Goal: Information Seeking & Learning: Learn about a topic

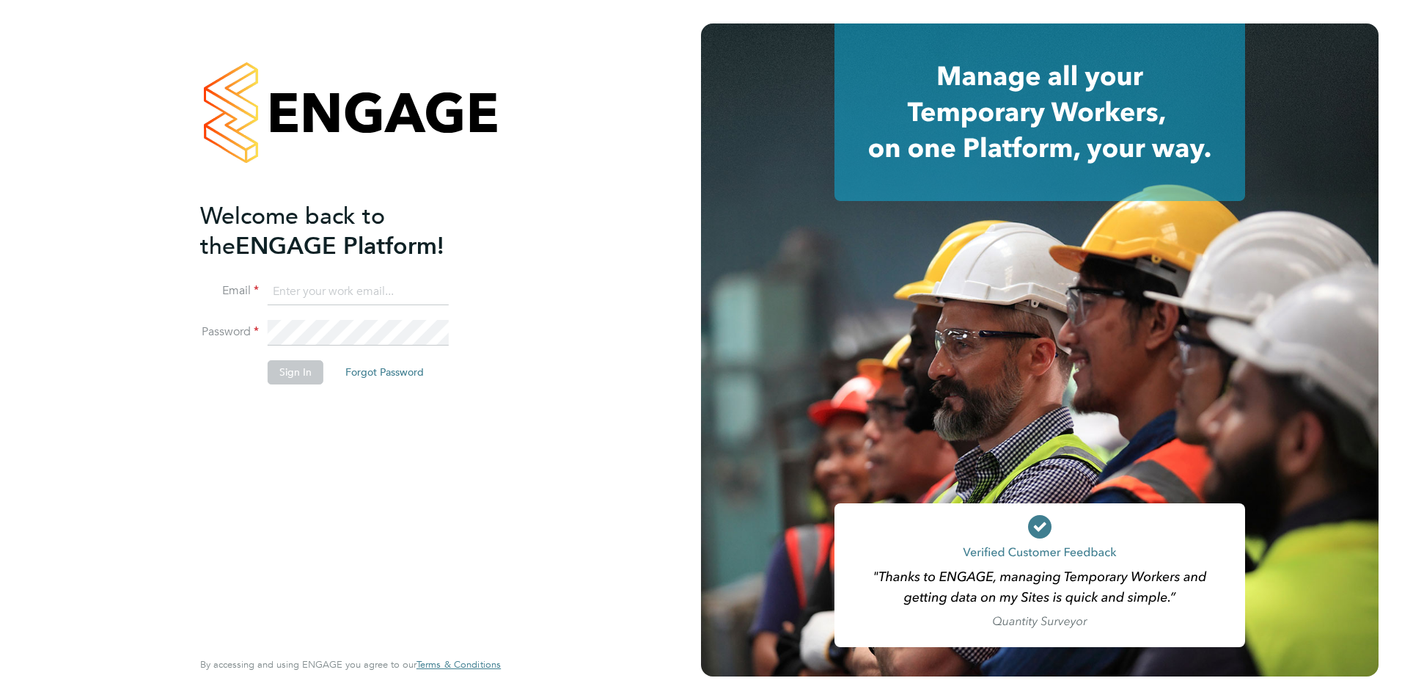
type input "[PERSON_NAME][EMAIL_ADDRESS][DOMAIN_NAME]"
click at [294, 377] on button "Sign In" at bounding box center [296, 371] width 56 height 23
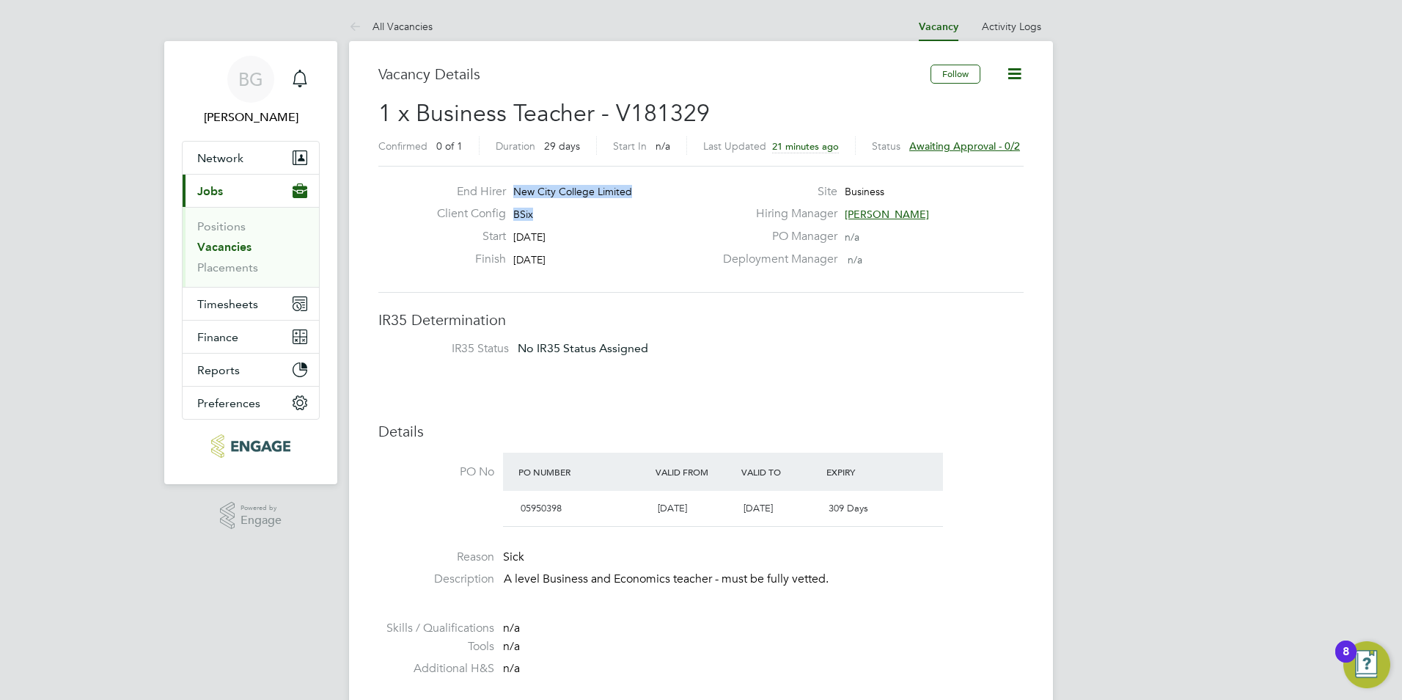
drag, startPoint x: 537, startPoint y: 219, endPoint x: 496, endPoint y: 190, distance: 50.1
click at [491, 193] on div "End Hirer New City College Limited Client Config BSix Start 26 Sep 2025 Finish …" at bounding box center [569, 229] width 289 height 90
click at [358, 26] on icon at bounding box center [358, 27] width 18 height 18
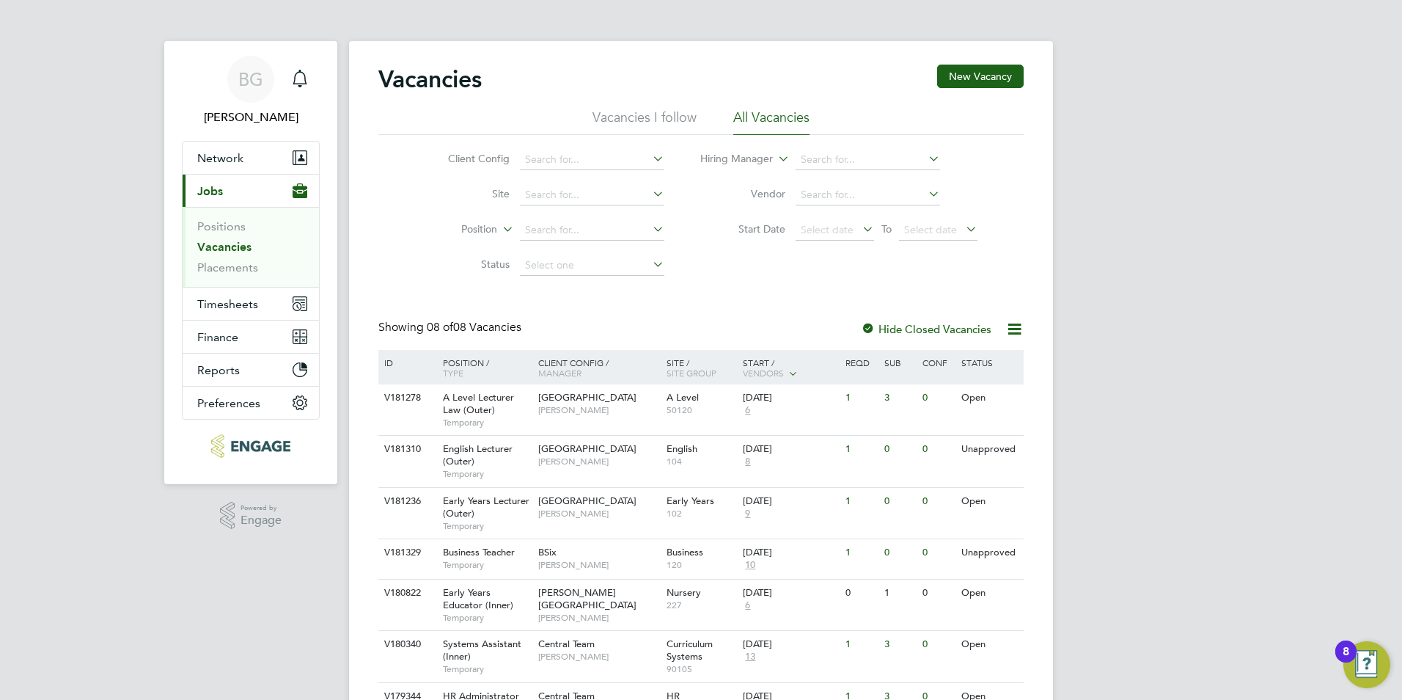
click at [941, 334] on label "Hide Closed Vacancies" at bounding box center [926, 329] width 131 height 14
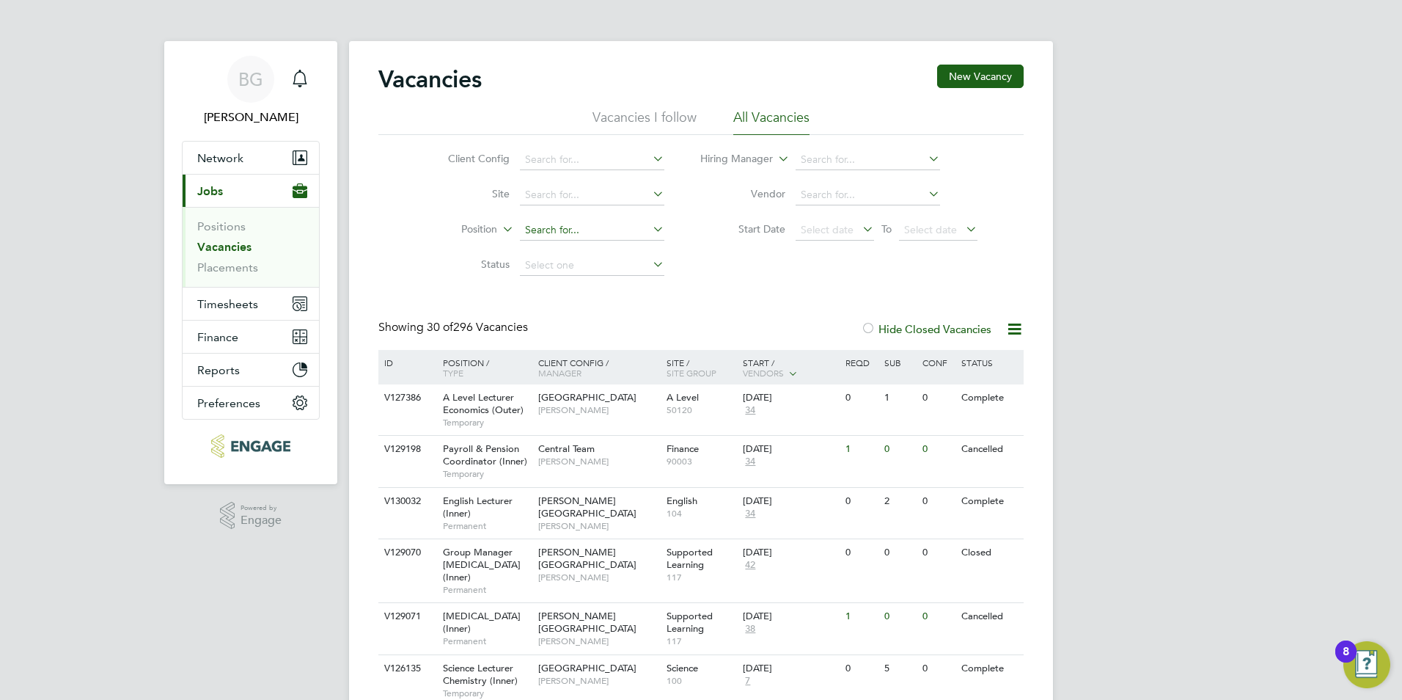
click at [592, 232] on input at bounding box center [592, 230] width 144 height 21
type input "business"
click at [912, 172] on li "Hiring Manager" at bounding box center [839, 159] width 313 height 35
click at [912, 166] on input at bounding box center [868, 160] width 144 height 21
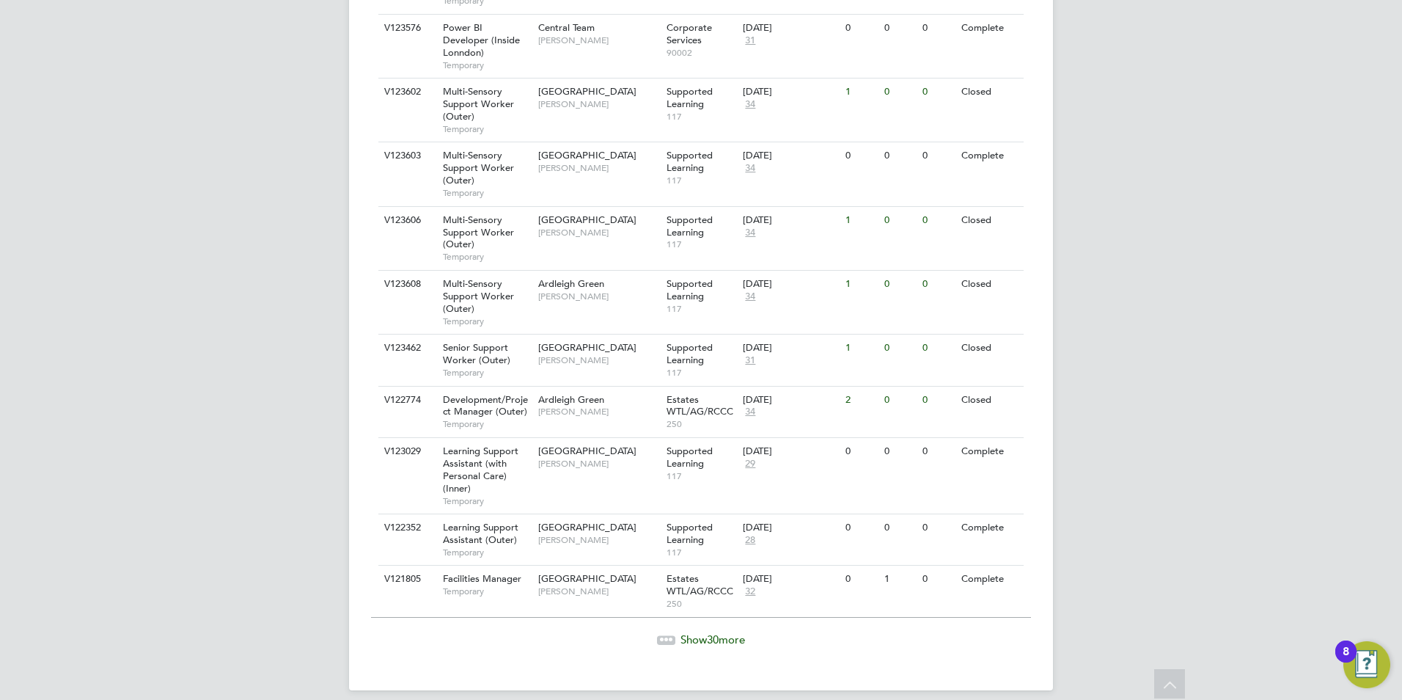
scroll to position [1602, 0]
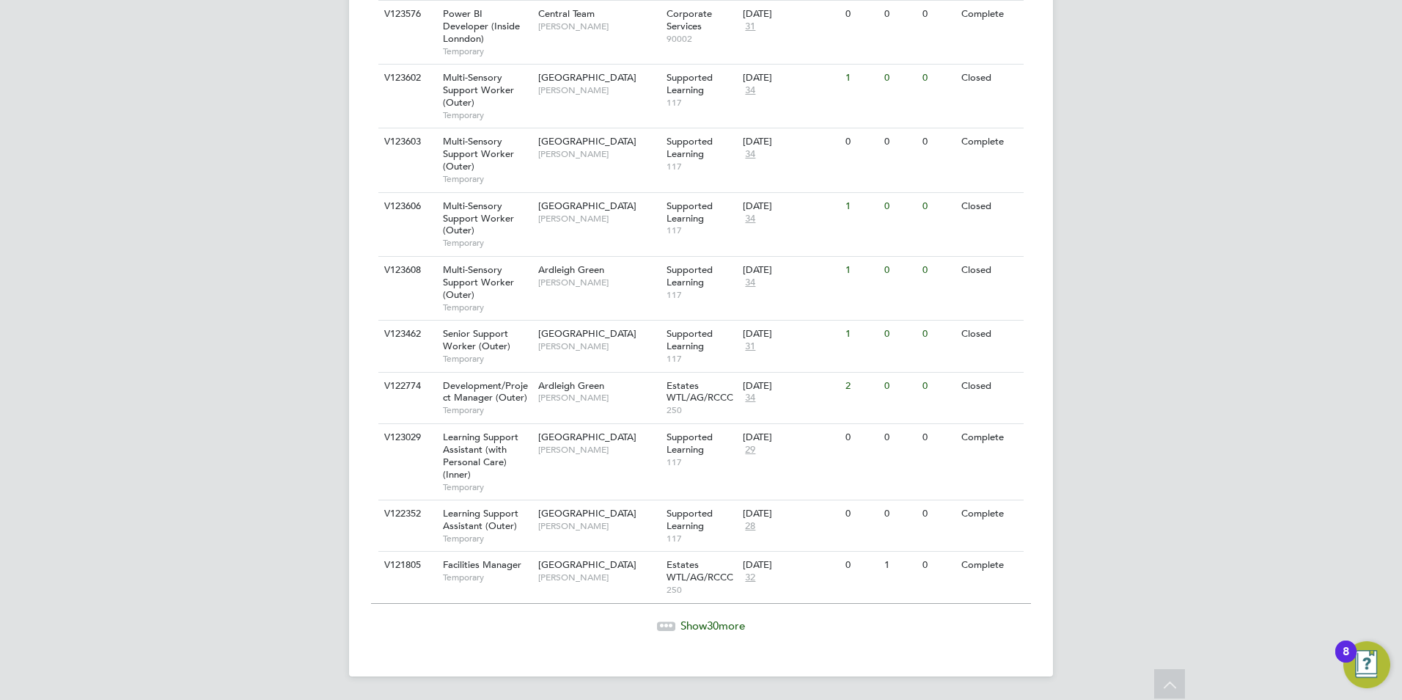
click at [721, 621] on span "Show 30 more" at bounding box center [713, 625] width 65 height 14
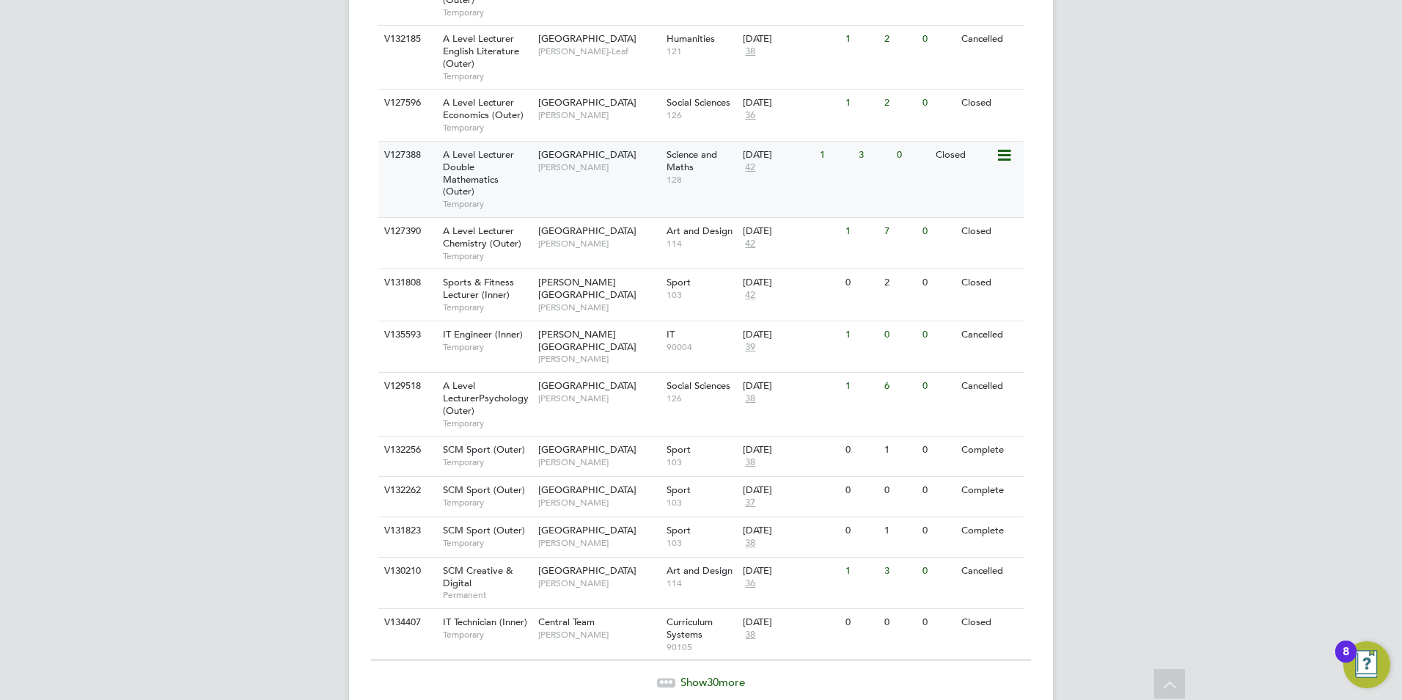
scroll to position [3253, 0]
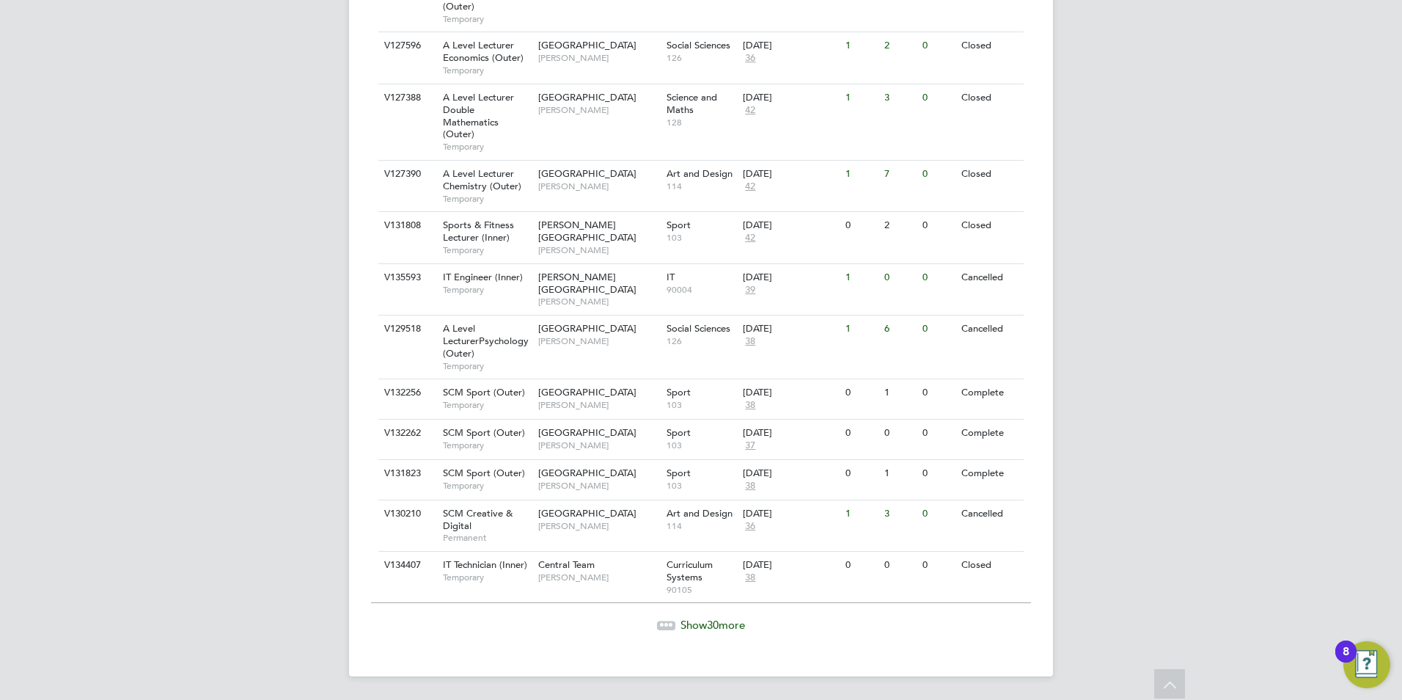
click at [681, 623] on span "Show 30 more" at bounding box center [713, 625] width 65 height 14
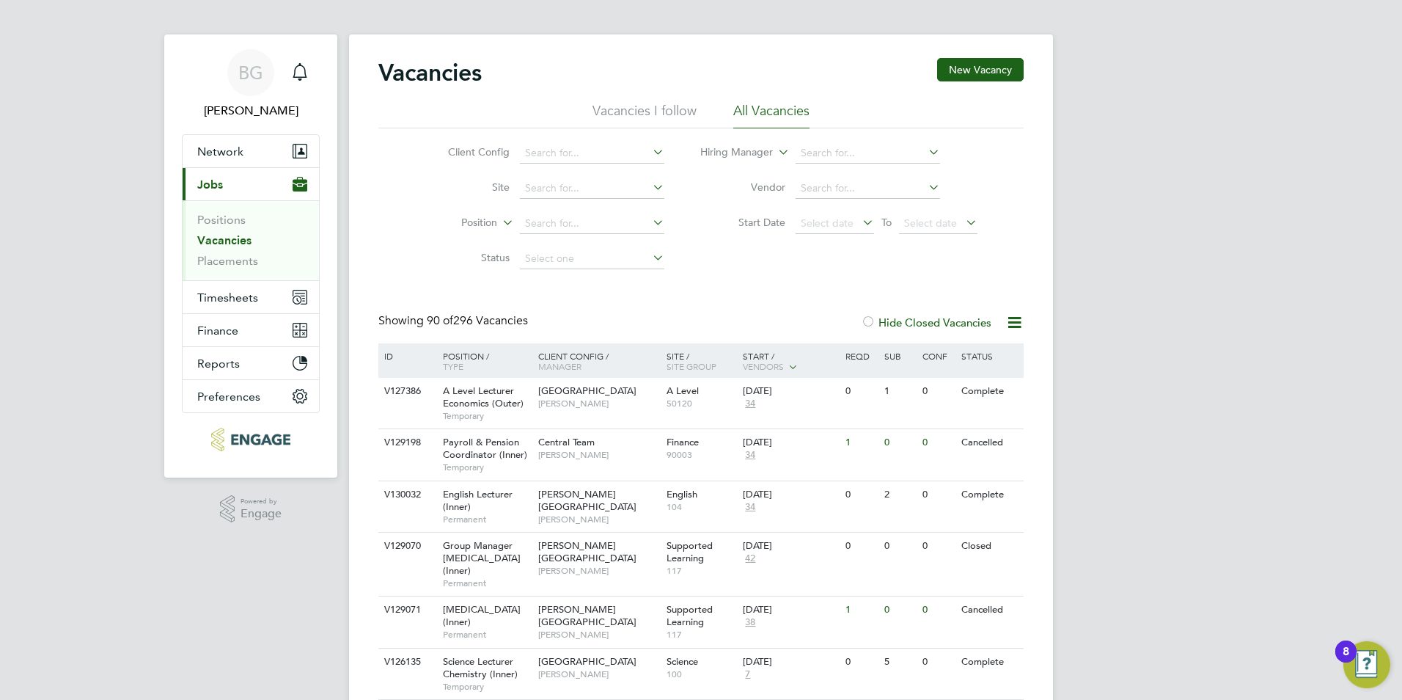
scroll to position [0, 0]
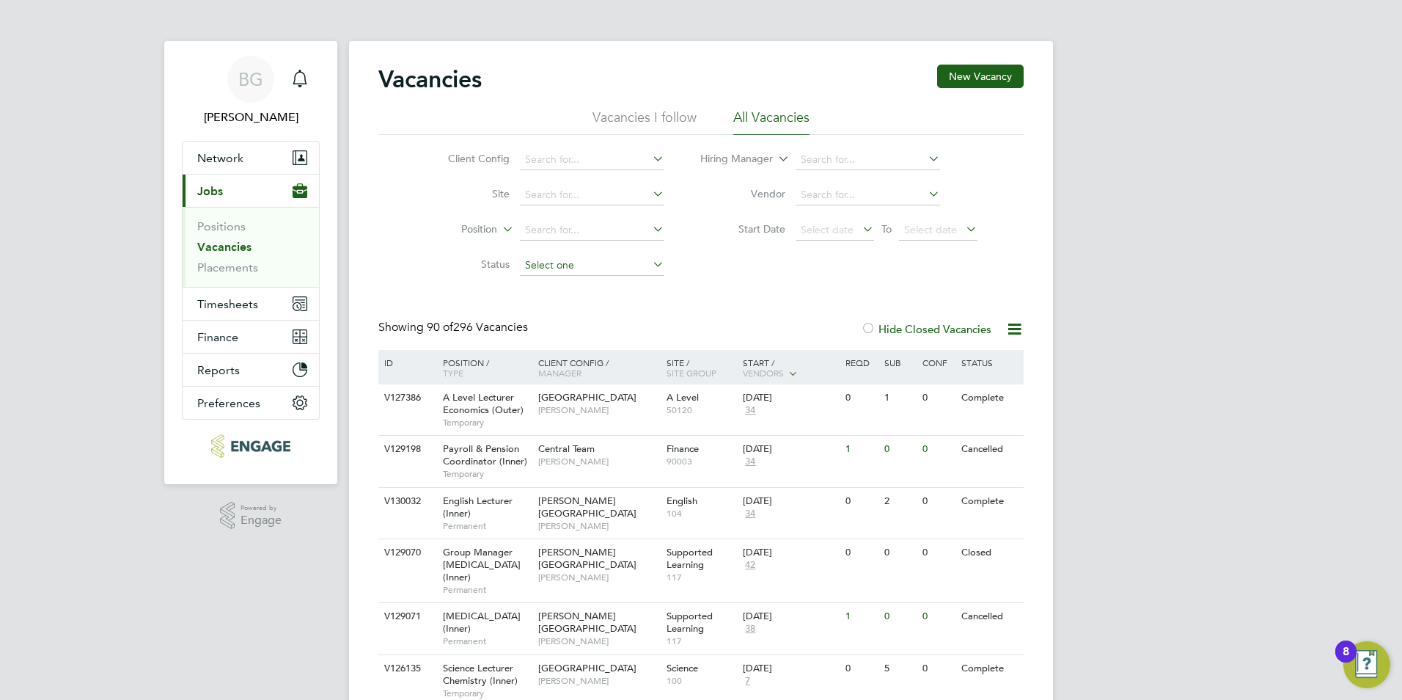
click at [604, 262] on input at bounding box center [592, 265] width 144 height 21
drag, startPoint x: 634, startPoint y: 395, endPoint x: 626, endPoint y: 381, distance: 15.9
click at [585, 269] on input at bounding box center [592, 265] width 144 height 21
click at [571, 376] on li "Closed" at bounding box center [592, 380] width 146 height 19
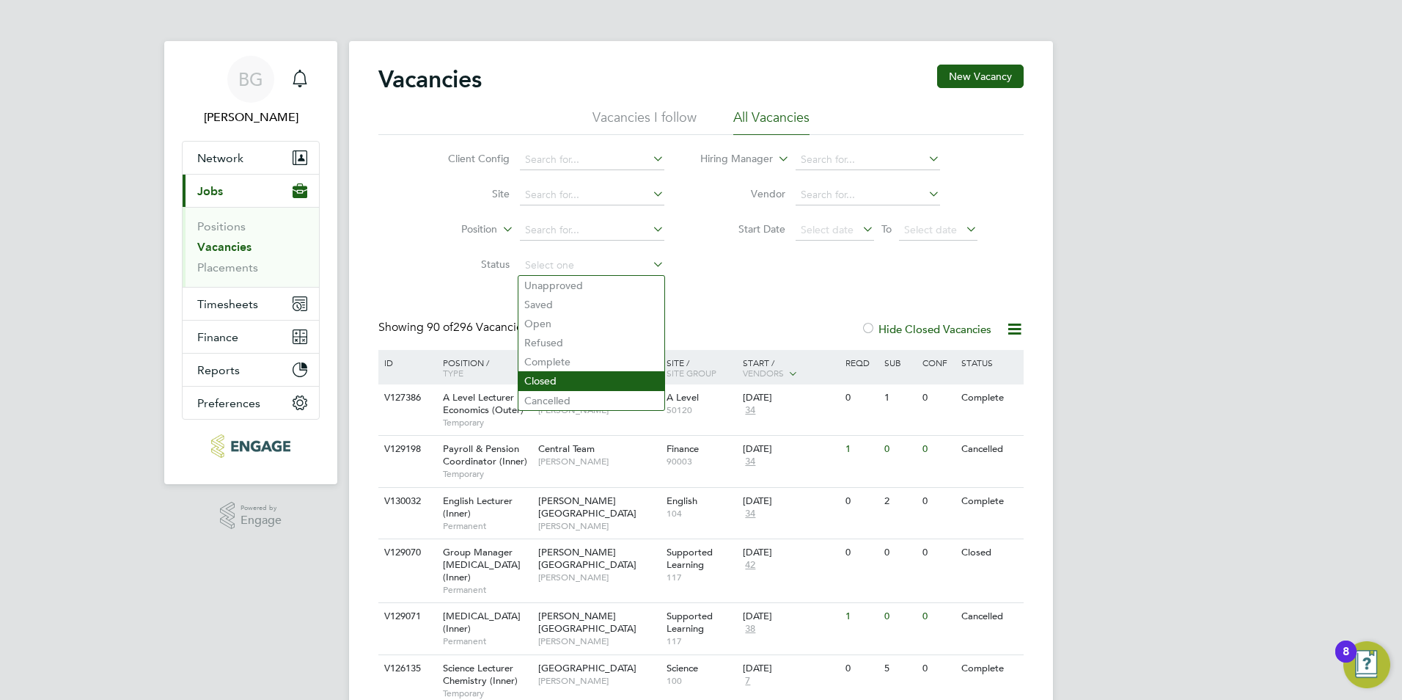
type input "Closed"
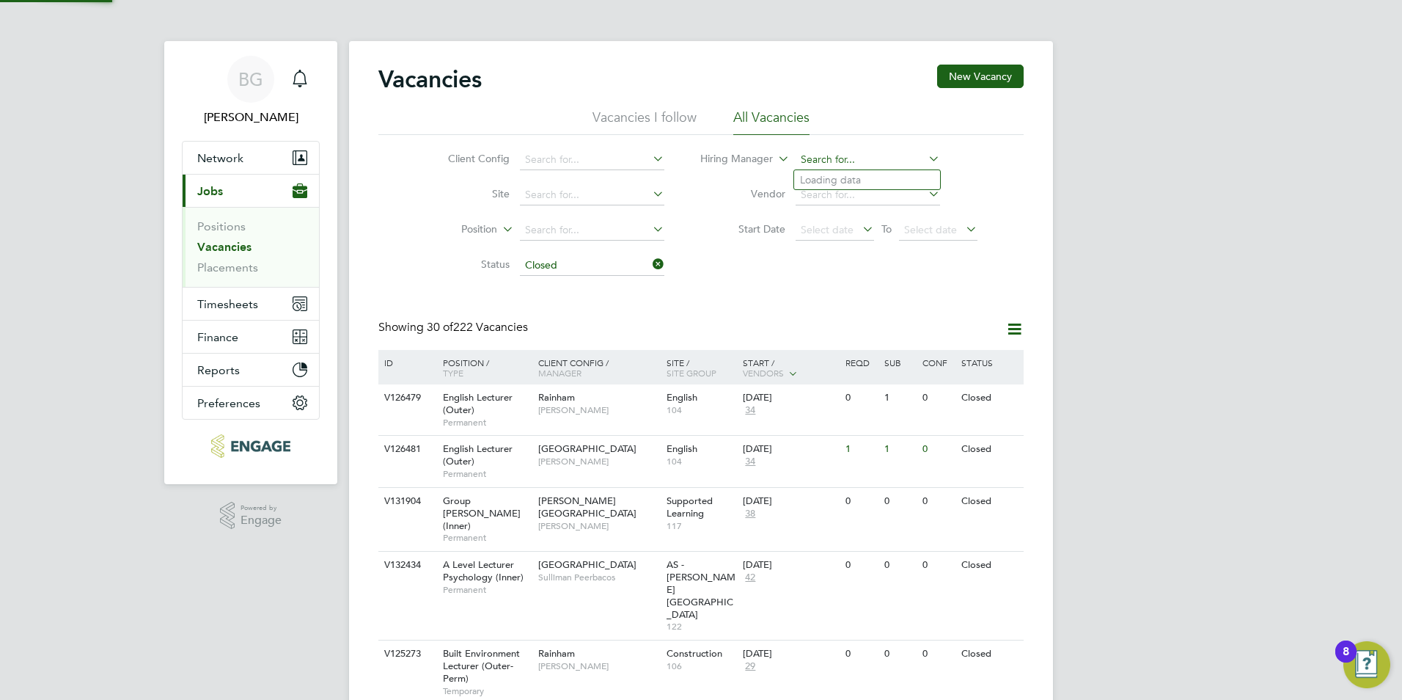
click at [901, 150] on input at bounding box center [868, 160] width 144 height 21
click at [822, 241] on li "Ke rry Baker" at bounding box center [867, 239] width 146 height 20
type input "Kerry Baker"
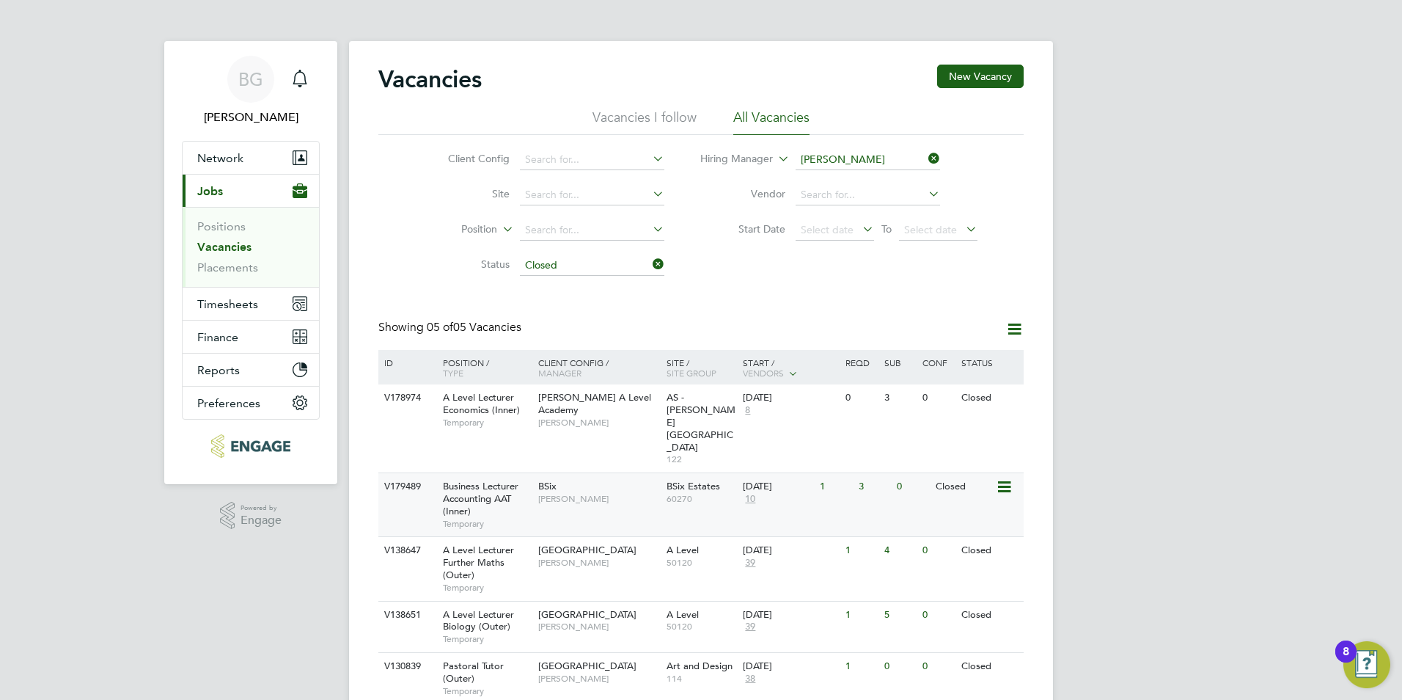
click at [521, 473] on div "Business Lecturer Accounting AAT (Inner) Temporary" at bounding box center [483, 504] width 103 height 63
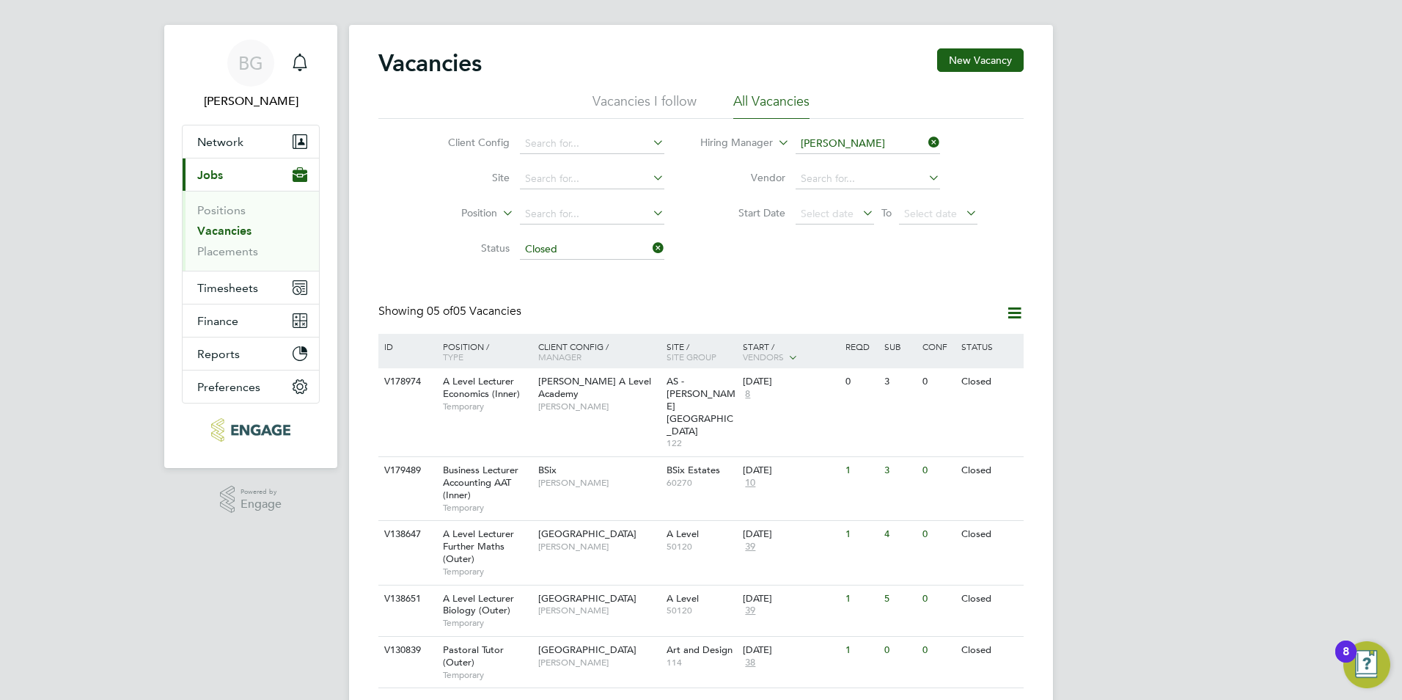
scroll to position [21, 0]
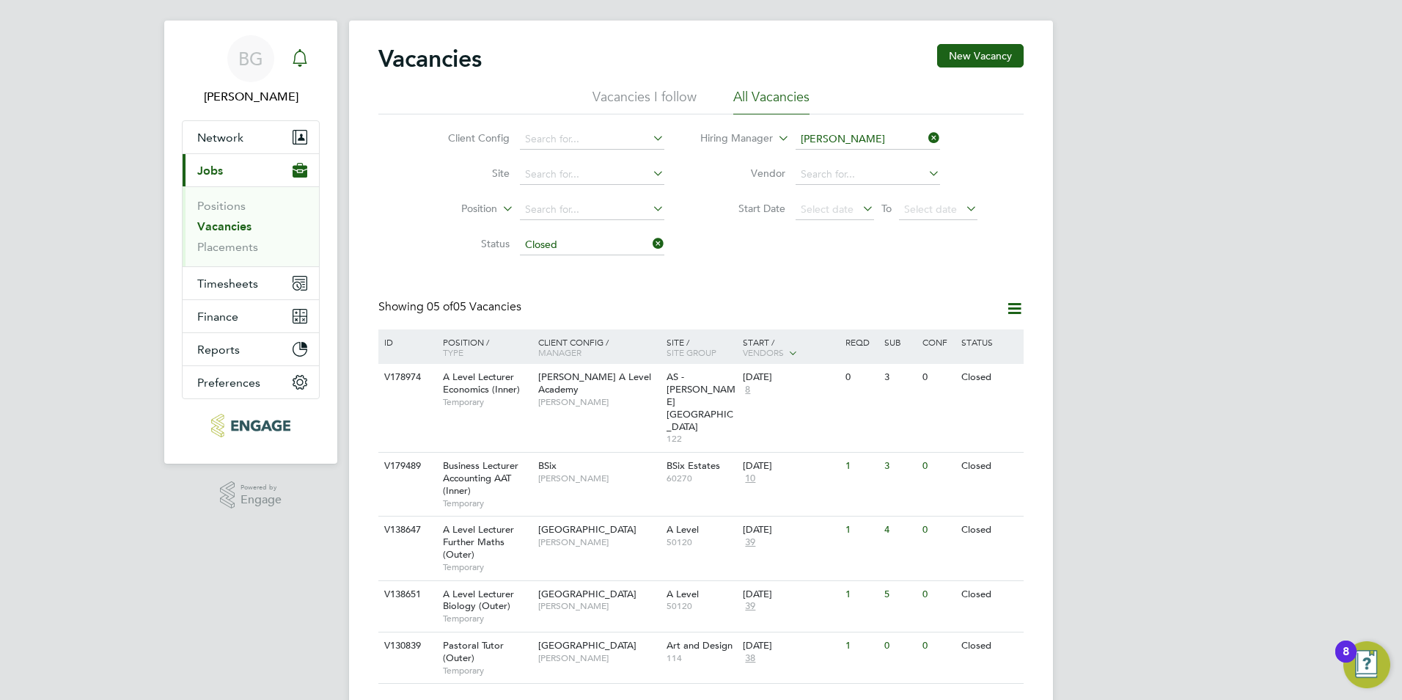
click at [304, 61] on icon "Main navigation" at bounding box center [300, 58] width 18 height 18
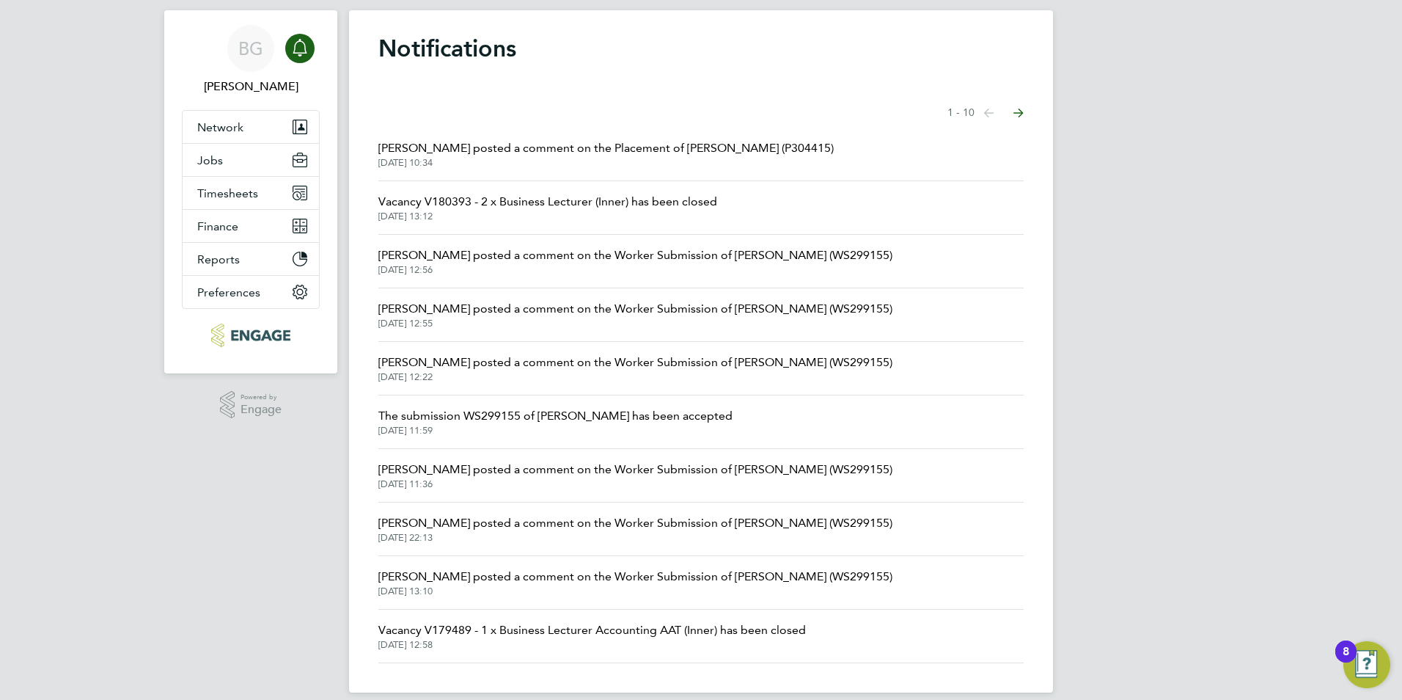
scroll to position [47, 0]
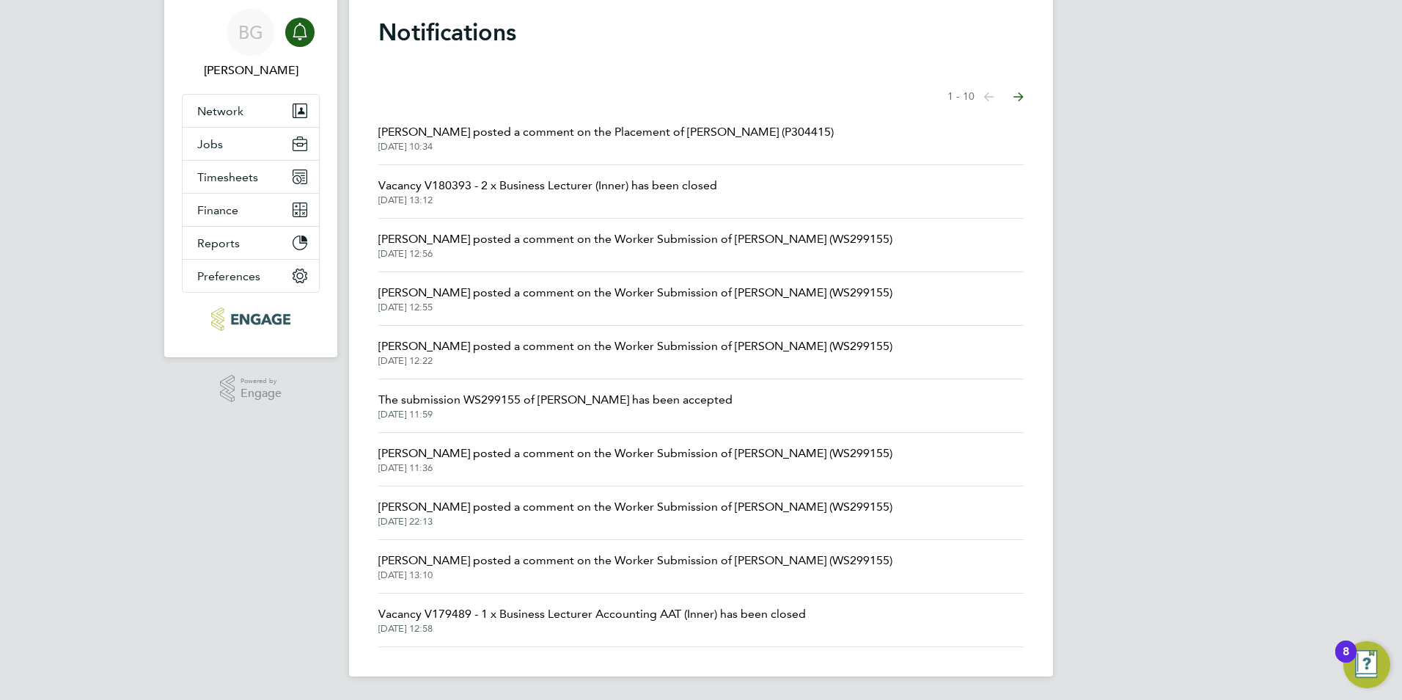
click at [1020, 98] on icon "Select page of notifications list" at bounding box center [1019, 97] width 10 height 10
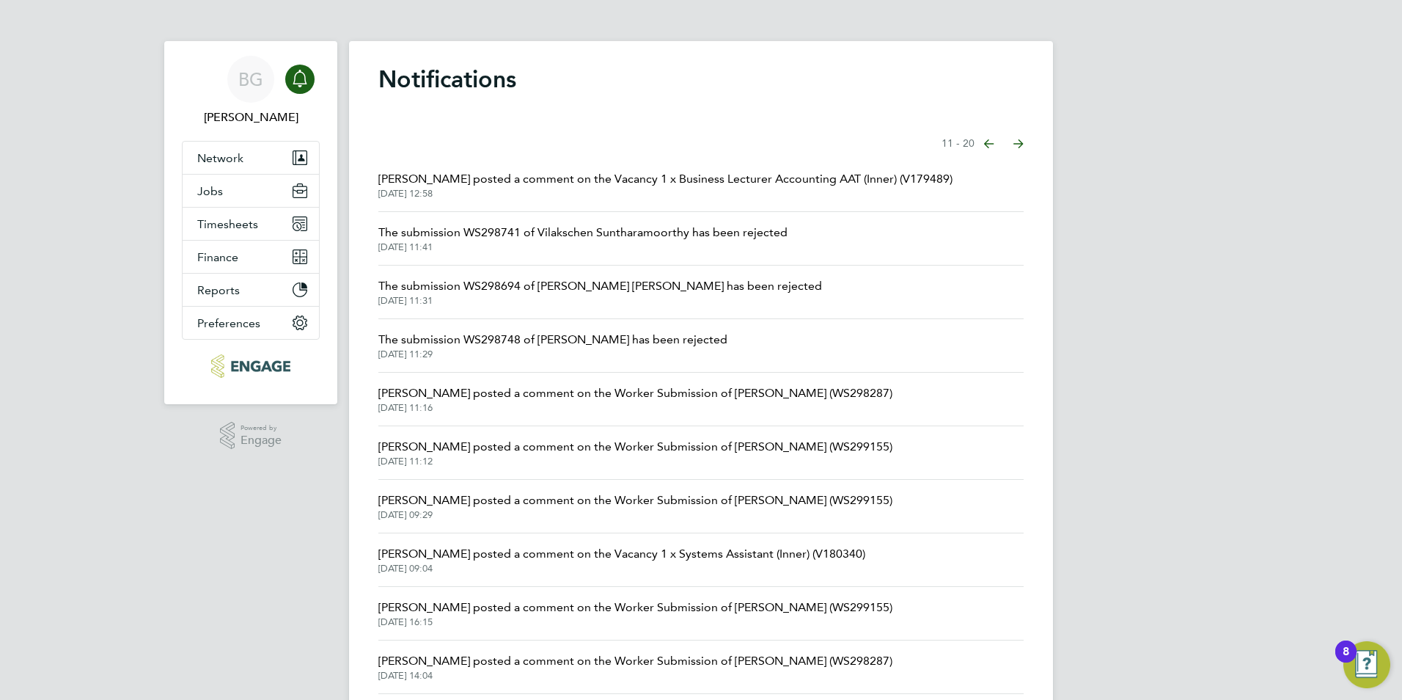
click at [1022, 144] on icon "Select page of notifications list" at bounding box center [1019, 144] width 10 height 10
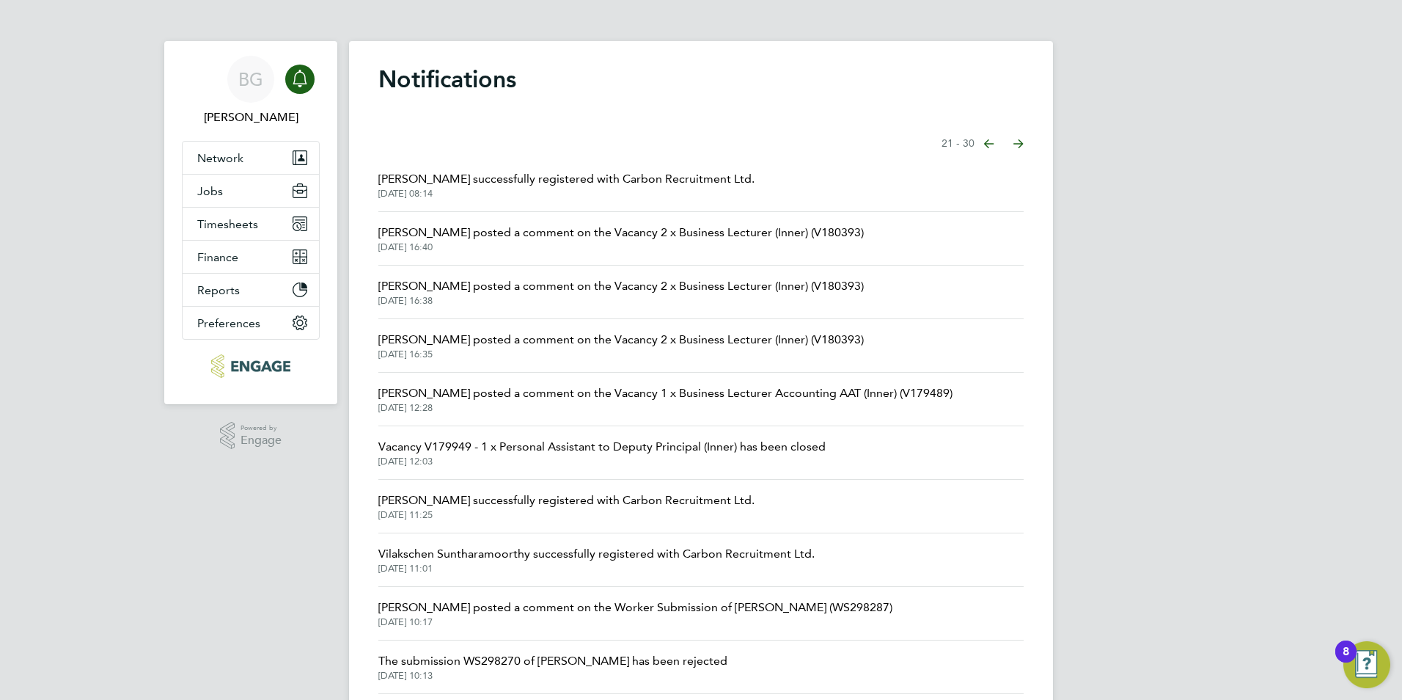
click at [1022, 144] on icon "Select page of notifications list" at bounding box center [1019, 144] width 10 height 10
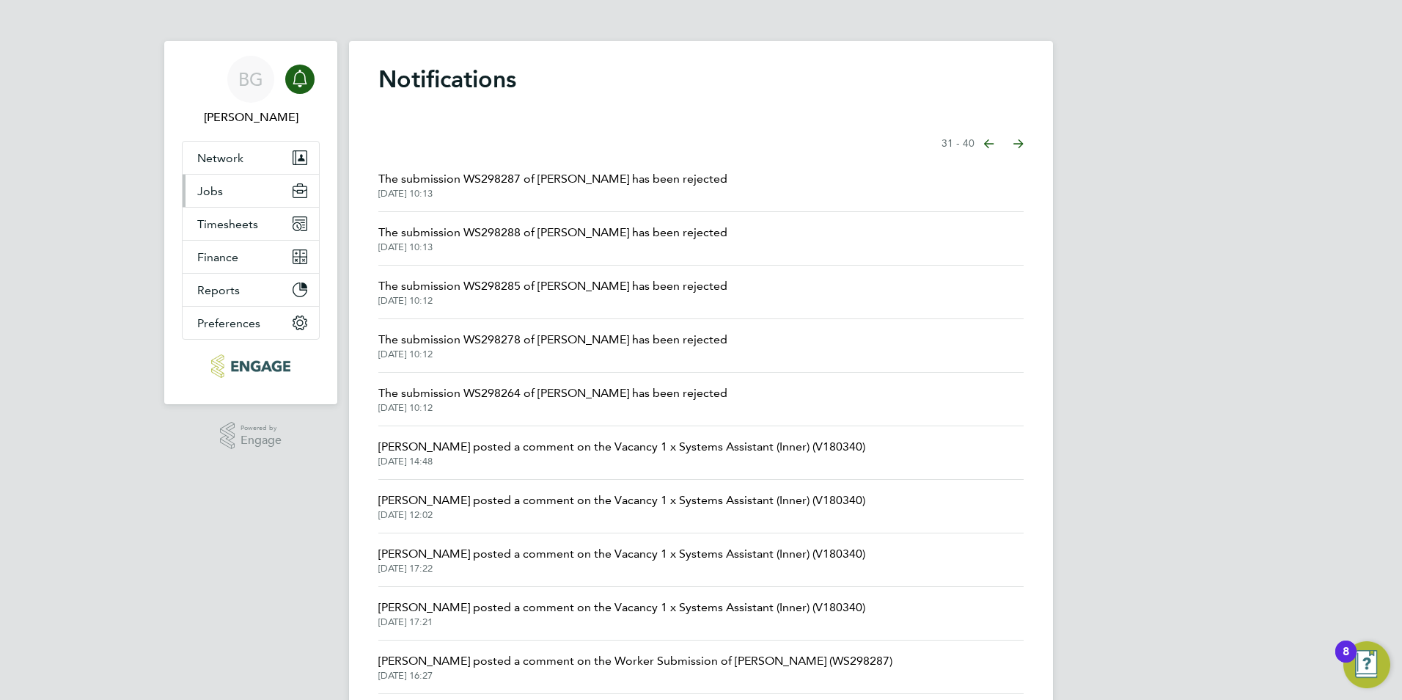
click at [213, 187] on span "Jobs" at bounding box center [210, 191] width 26 height 14
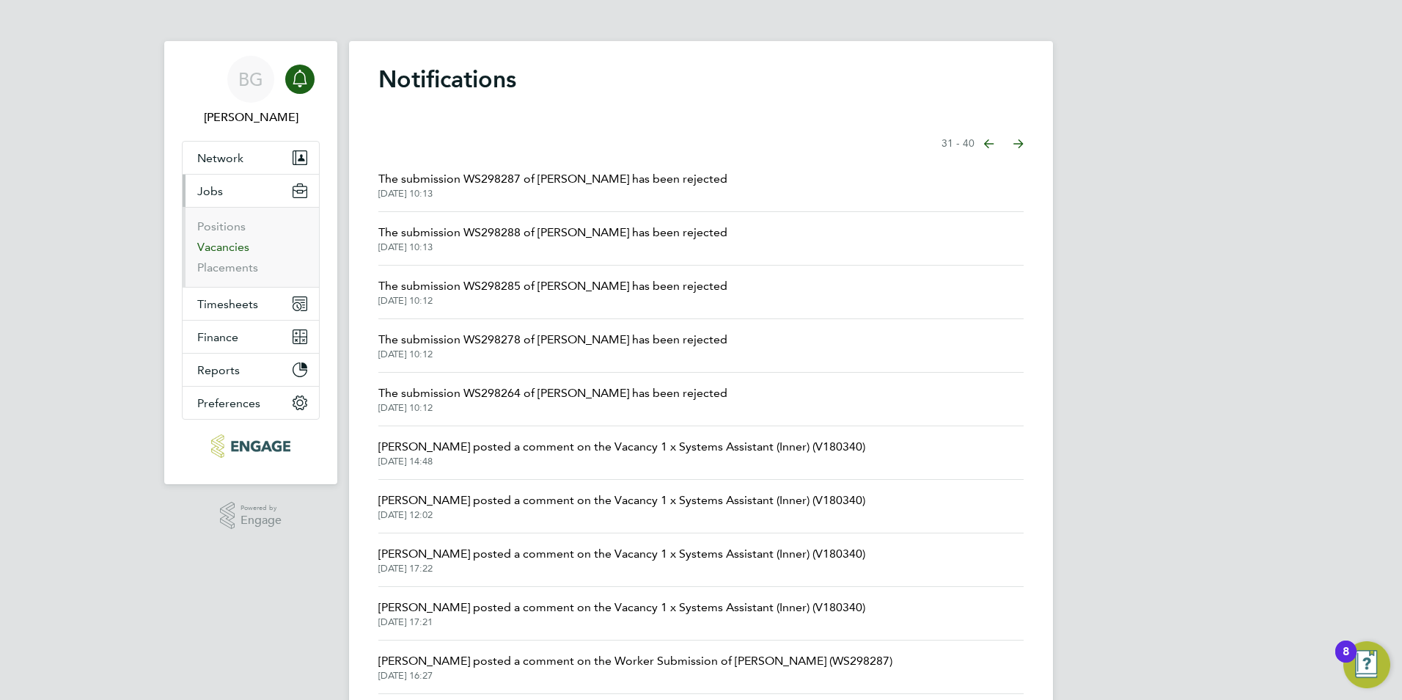
click at [213, 249] on link "Vacancies" at bounding box center [223, 247] width 52 height 14
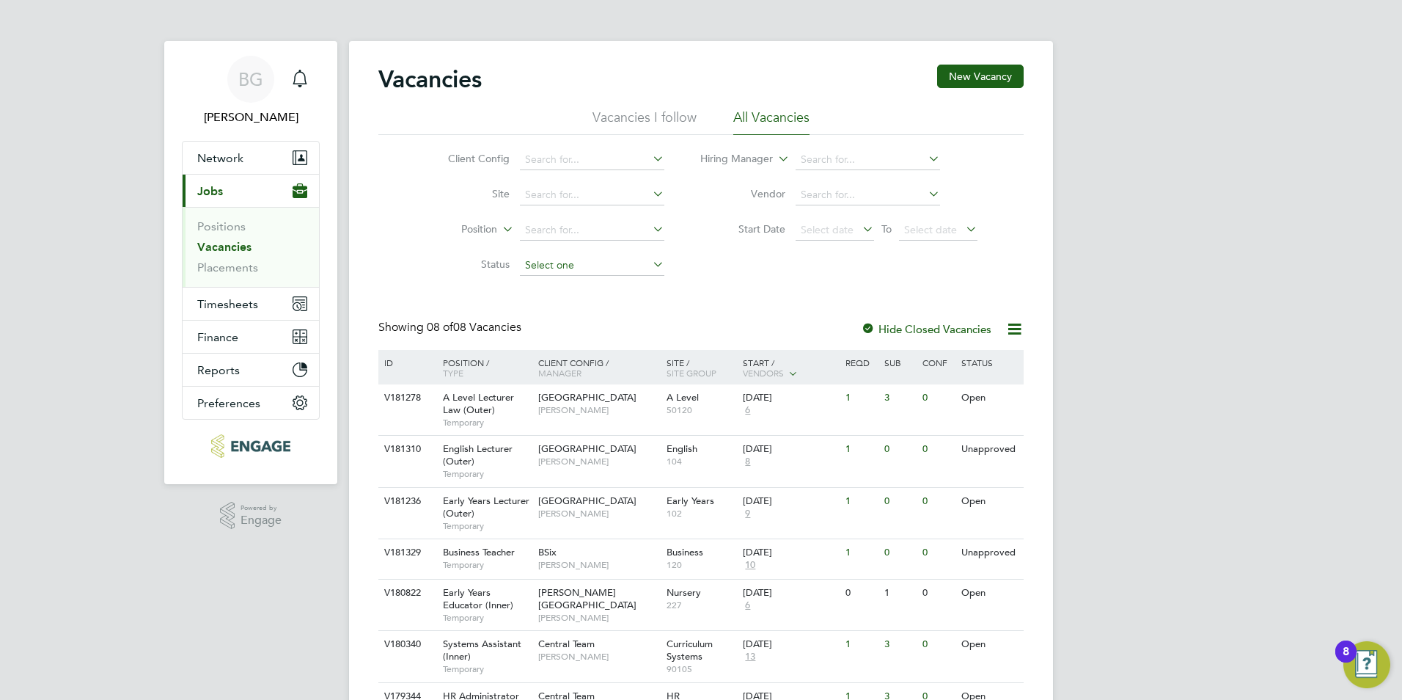
click at [626, 275] on li "Status" at bounding box center [545, 265] width 276 height 35
drag, startPoint x: 626, startPoint y: 275, endPoint x: 622, endPoint y: 263, distance: 12.5
click at [622, 263] on input at bounding box center [592, 265] width 144 height 21
click at [580, 373] on li "Closed" at bounding box center [592, 380] width 146 height 19
type input "Closed"
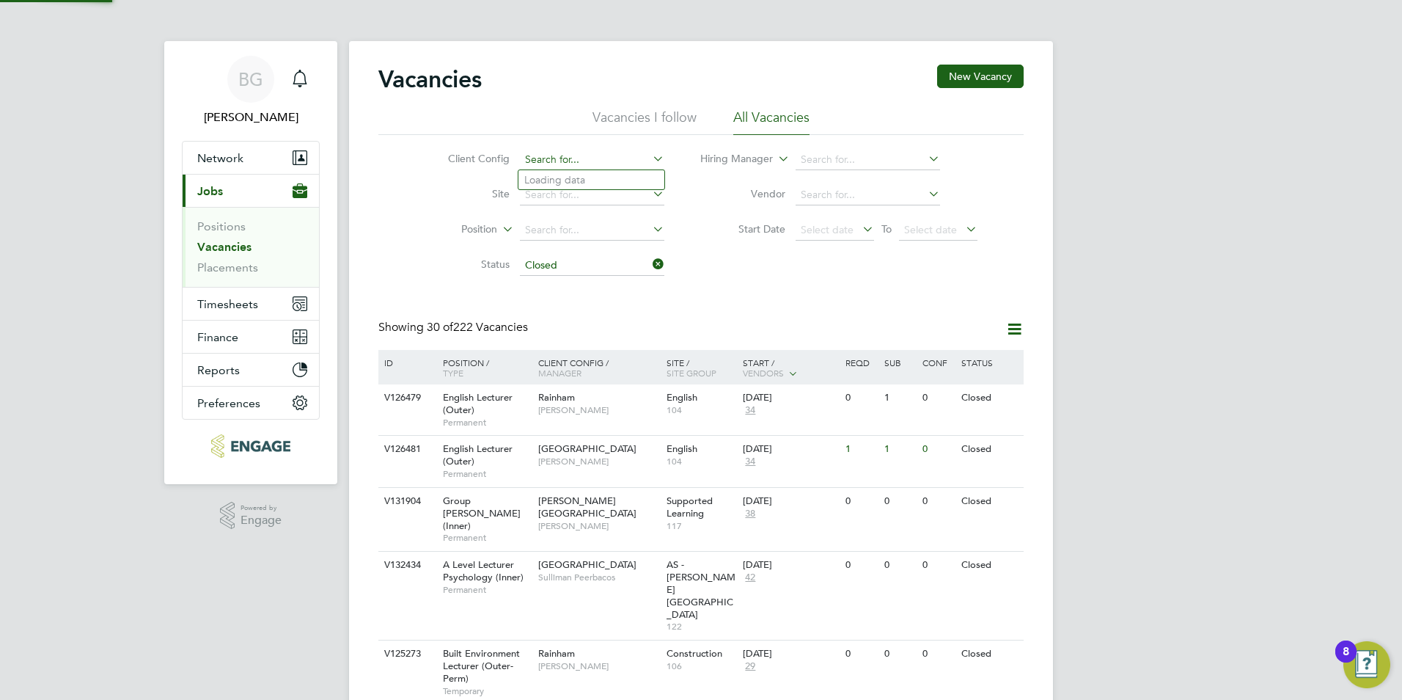
click at [580, 153] on input at bounding box center [592, 160] width 144 height 21
click at [714, 281] on div "Client Config Site Position Status Closed Hiring Manager Vendor Start Date Sele…" at bounding box center [700, 209] width 645 height 148
click at [596, 232] on input at bounding box center [592, 230] width 144 height 21
type input "English"
click at [594, 395] on div "Rainham Fiona Matthews" at bounding box center [599, 403] width 128 height 38
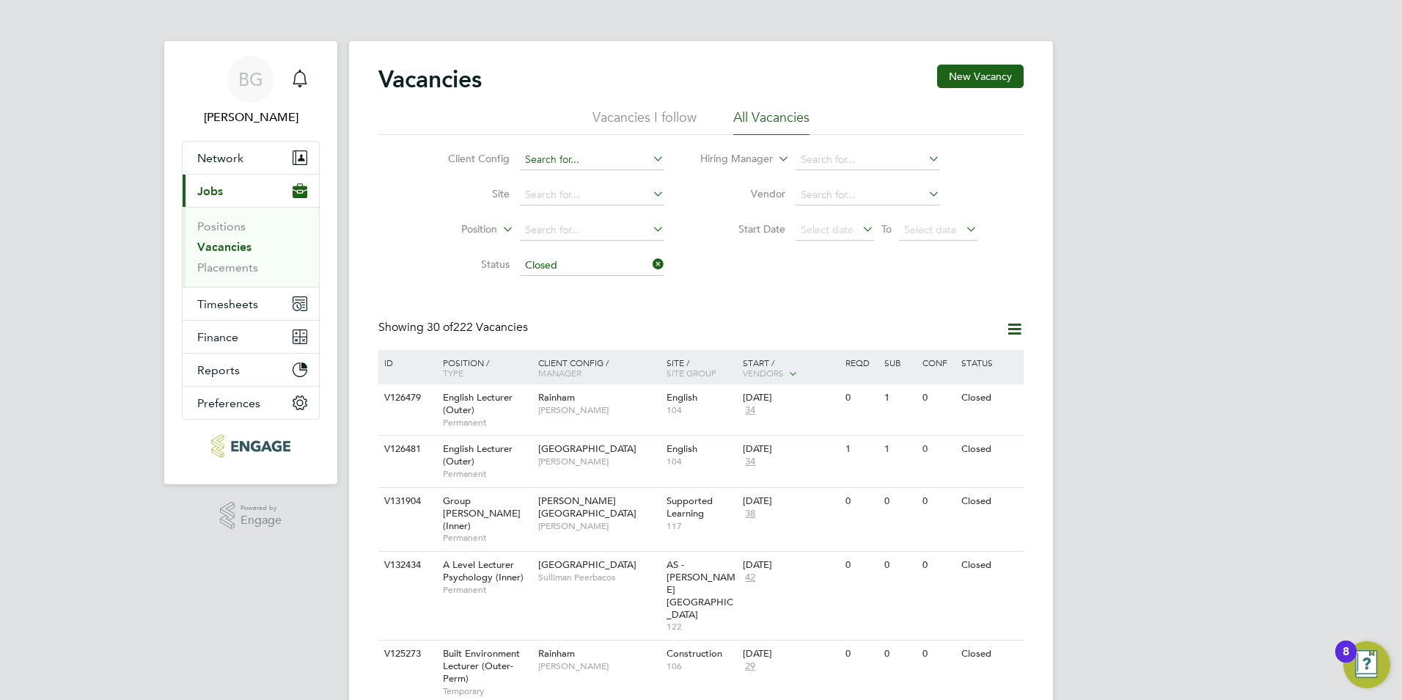
click at [612, 161] on input at bounding box center [592, 160] width 144 height 21
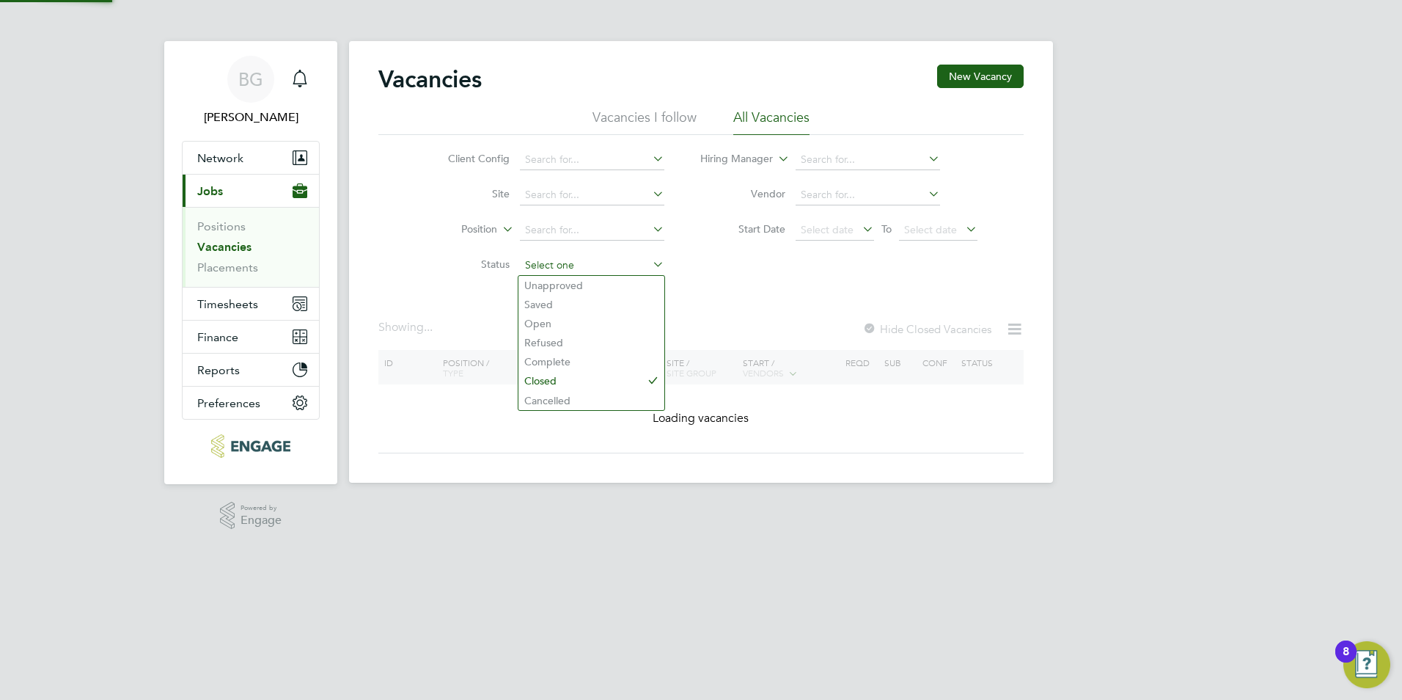
click at [626, 260] on input at bounding box center [592, 265] width 144 height 21
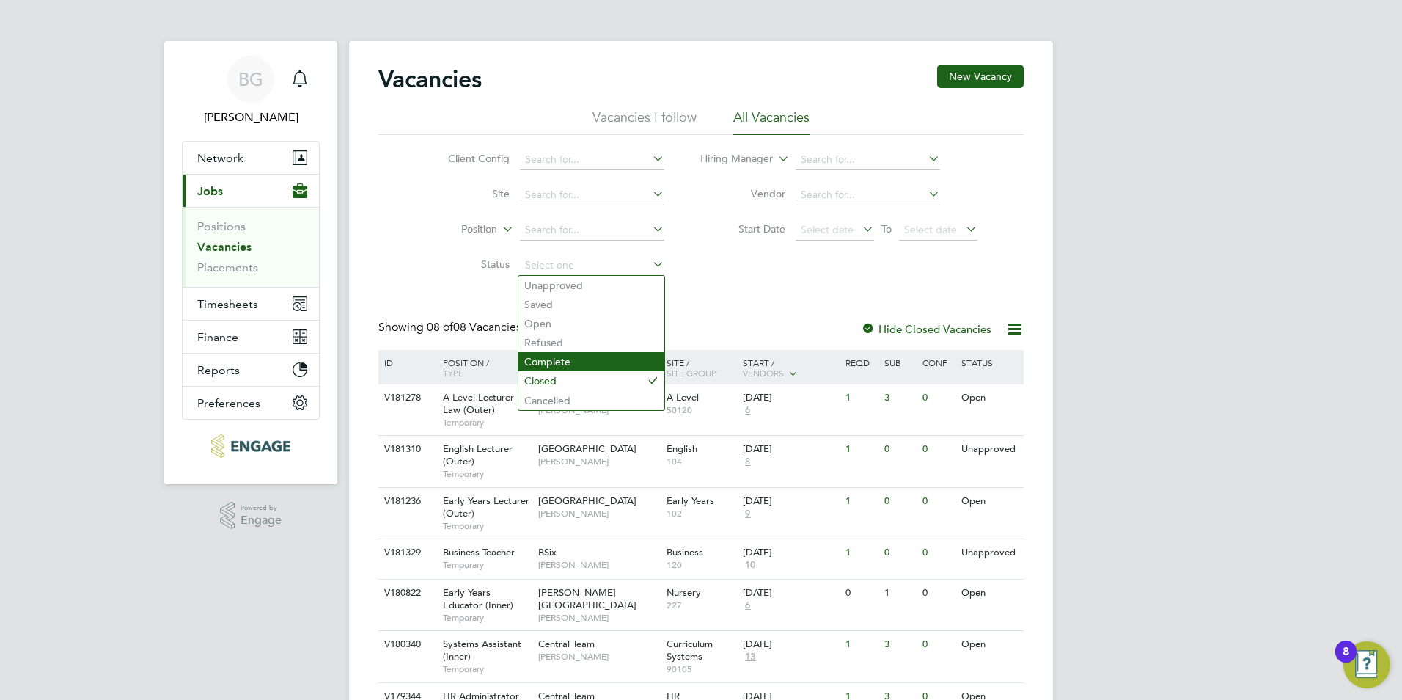
click at [659, 357] on li "Complete" at bounding box center [592, 361] width 146 height 19
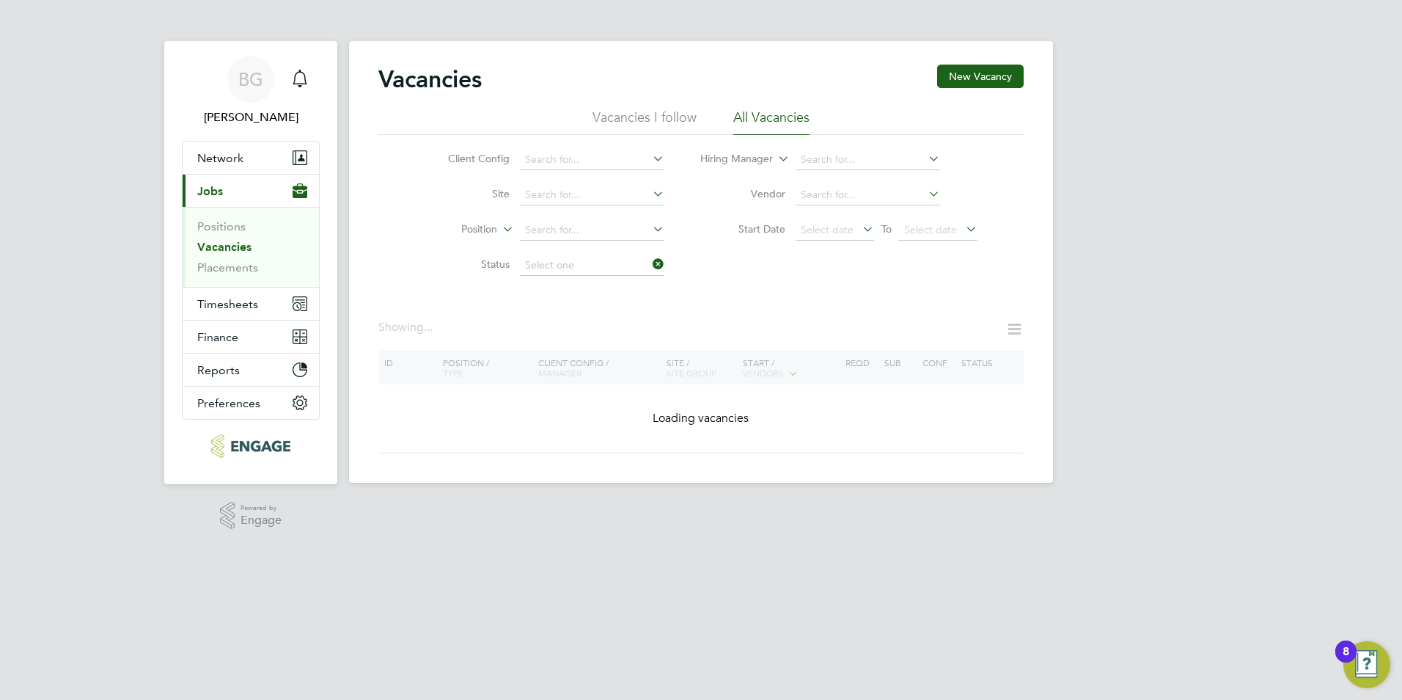
type input "Complete"
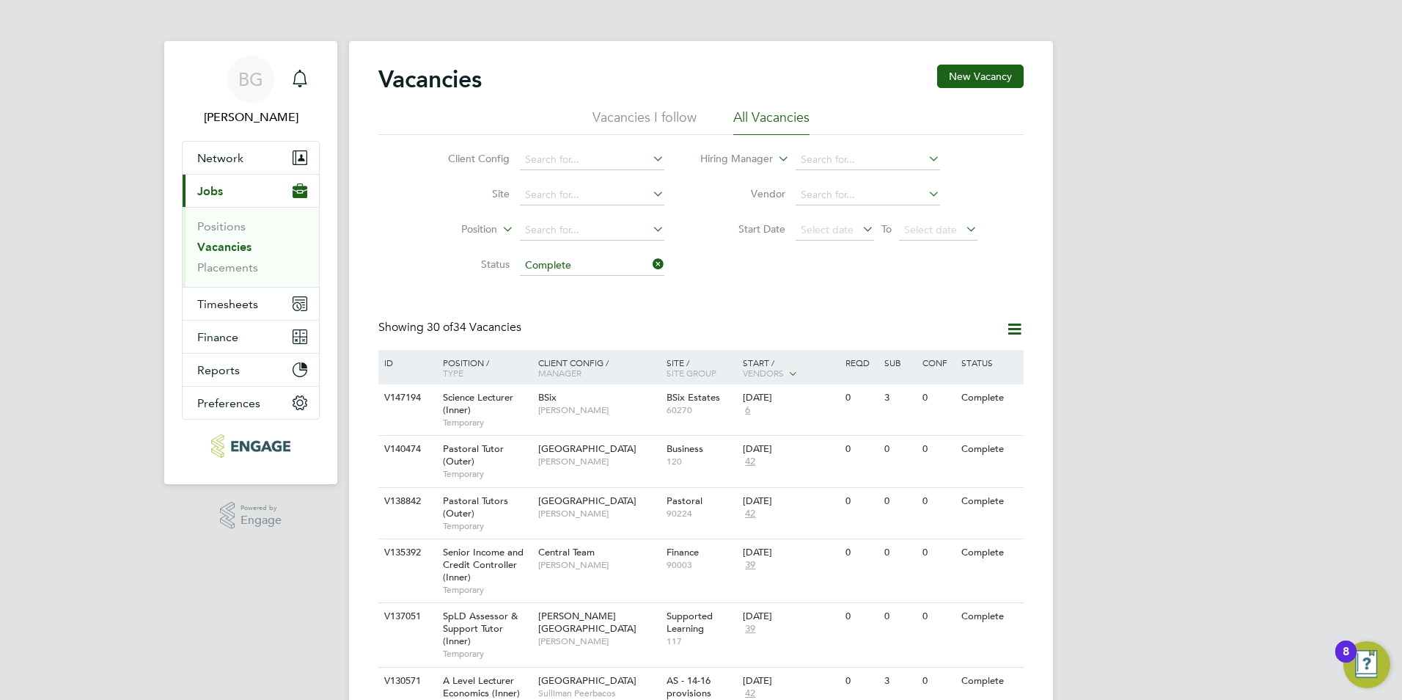
click at [793, 167] on li "Hiring Manager" at bounding box center [839, 159] width 313 height 35
click at [800, 156] on input at bounding box center [868, 160] width 144 height 21
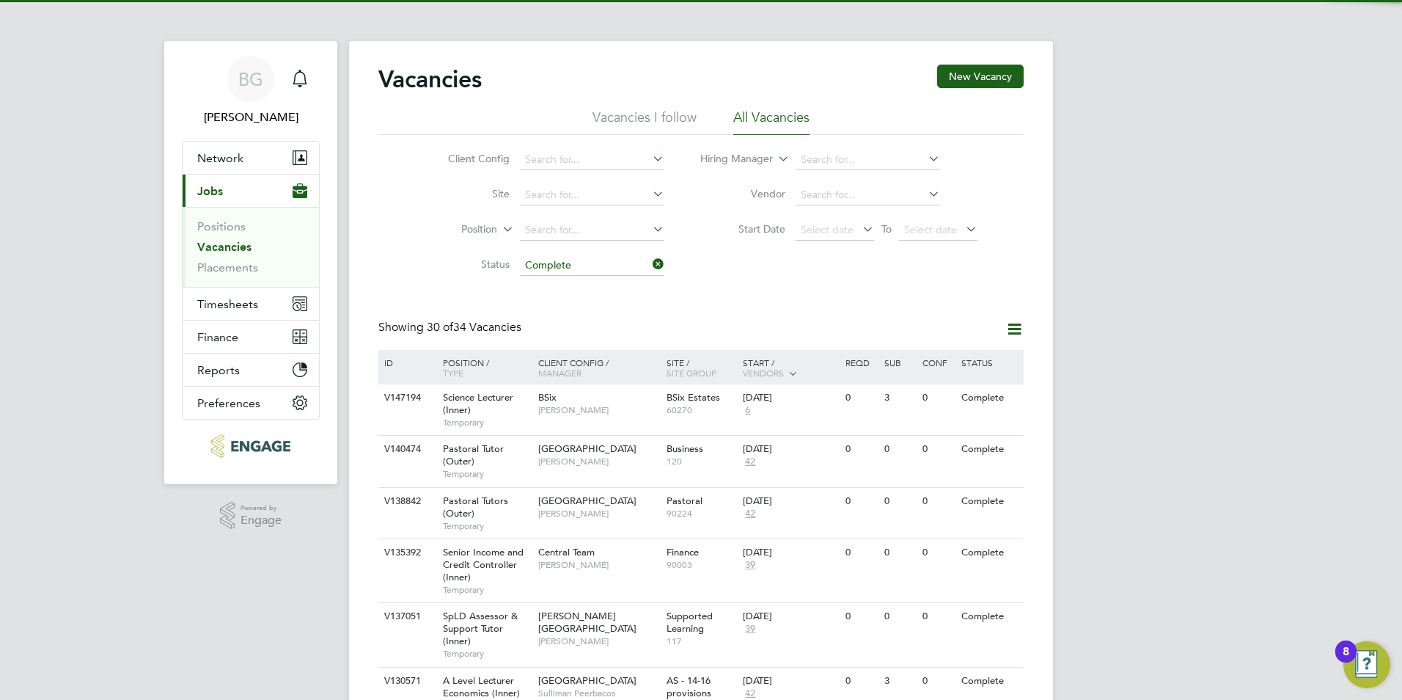
click at [768, 172] on li "Hiring Manager" at bounding box center [839, 159] width 313 height 35
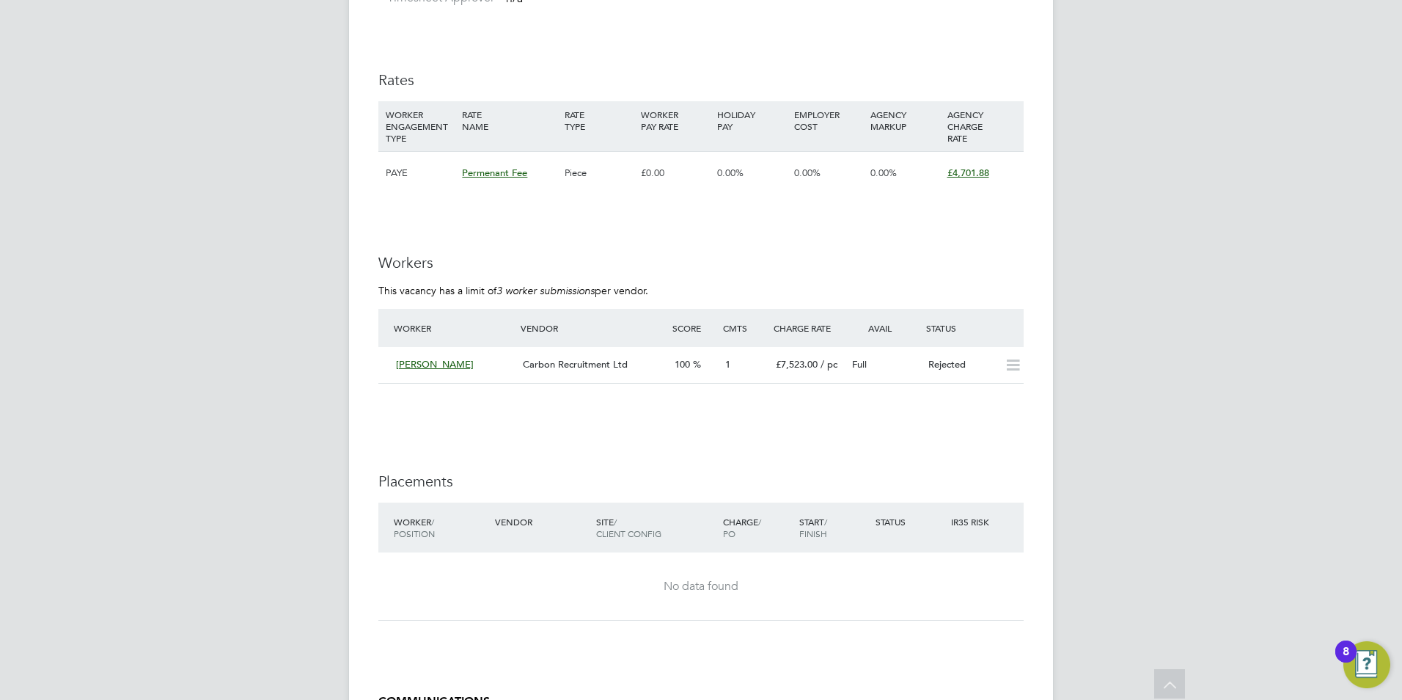
scroll to position [2054, 0]
